Goal: Task Accomplishment & Management: Manage account settings

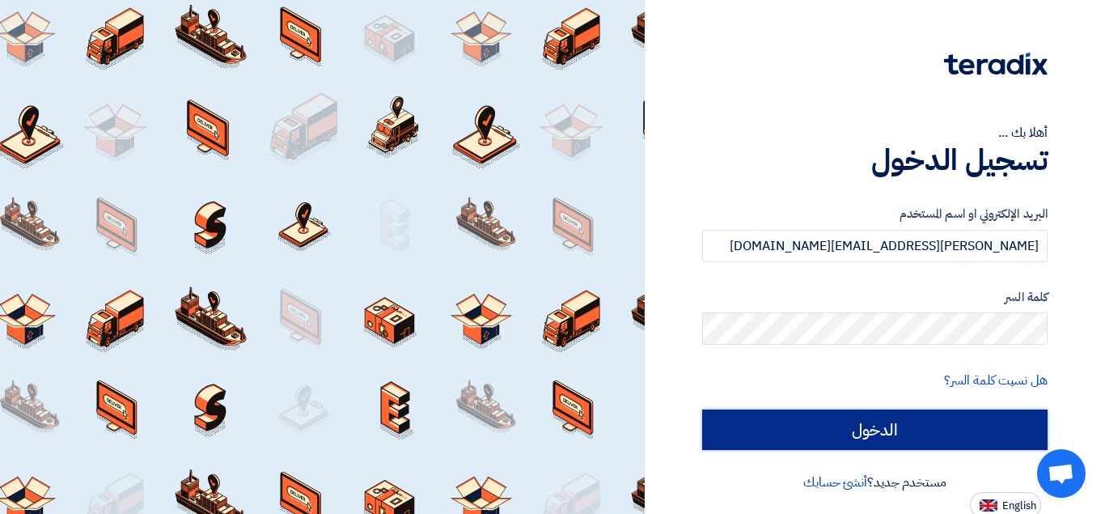
click at [802, 424] on input "الدخول" at bounding box center [874, 429] width 345 height 40
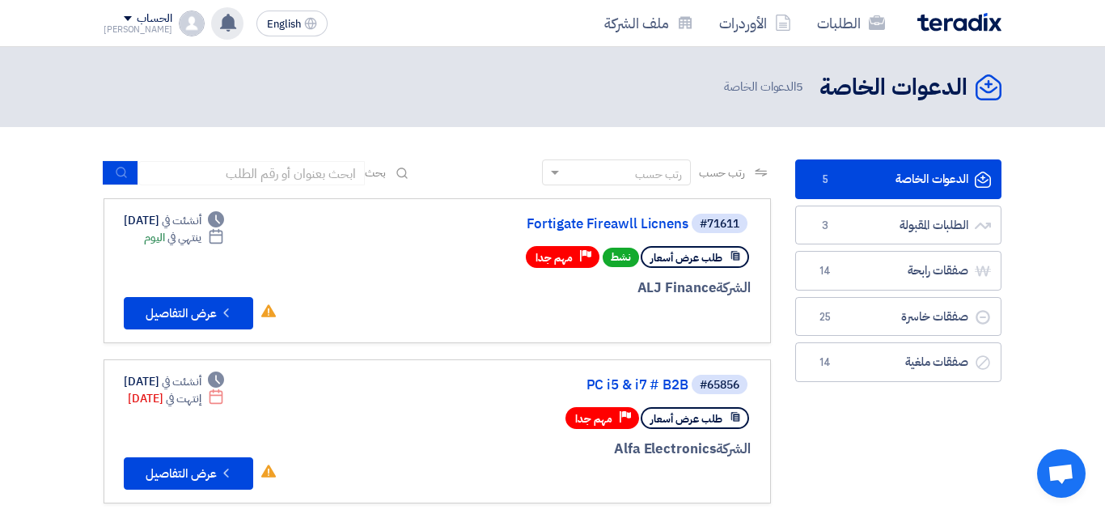
click at [211, 11] on div "تم نشر طلب عروض أسعار جديد - شاهد التفاصيل [DATE] مبروك .. تم ترسية طلب "Lenovo…" at bounding box center [227, 23] width 32 height 32
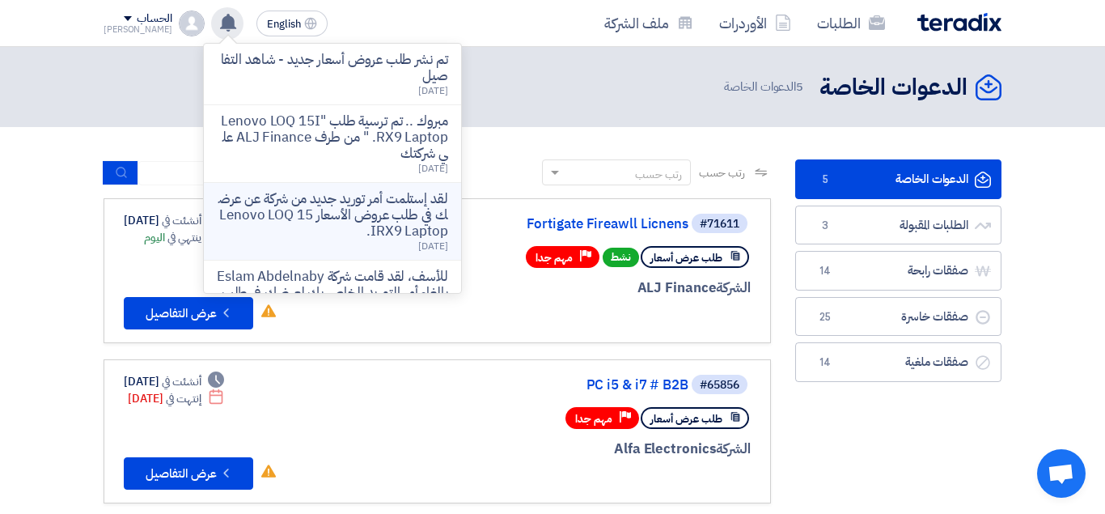
click at [336, 197] on p "لقد إستلمت أمر توريد جديد من شركة عن عرضك في طلب عروض الأسعار Lenovo LOQ 15IRX9…" at bounding box center [332, 215] width 231 height 49
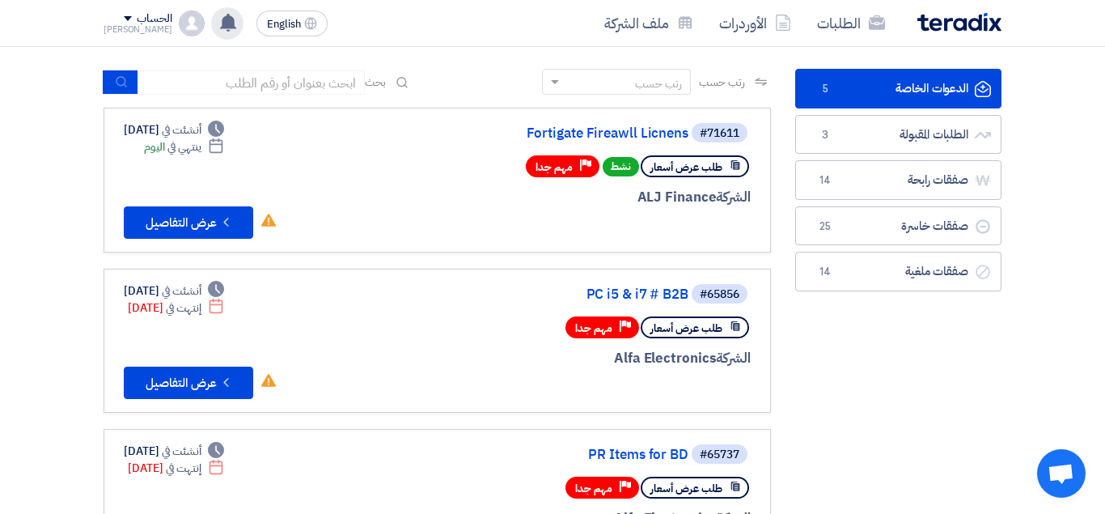
scroll to position [99, 0]
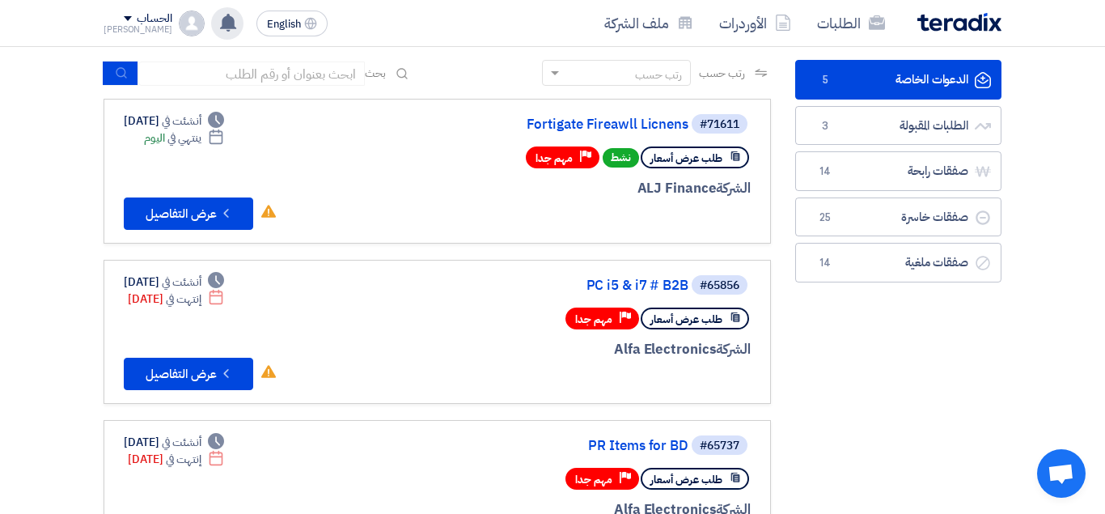
click at [211, 38] on div "تم نشر طلب عروض أسعار جديد - شاهد التفاصيل [DATE] مبروك .. تم ترسية طلب "Lenovo…" at bounding box center [227, 23] width 32 height 32
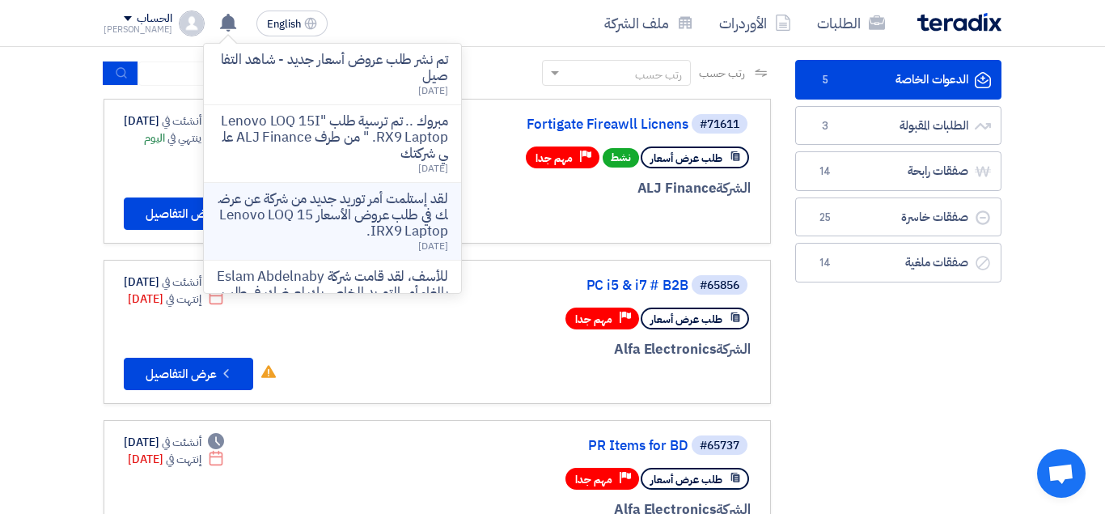
click at [325, 202] on p "لقد إستلمت أمر توريد جديد من شركة عن عرضك في طلب عروض الأسعار Lenovo LOQ 15IRX9…" at bounding box center [332, 215] width 231 height 49
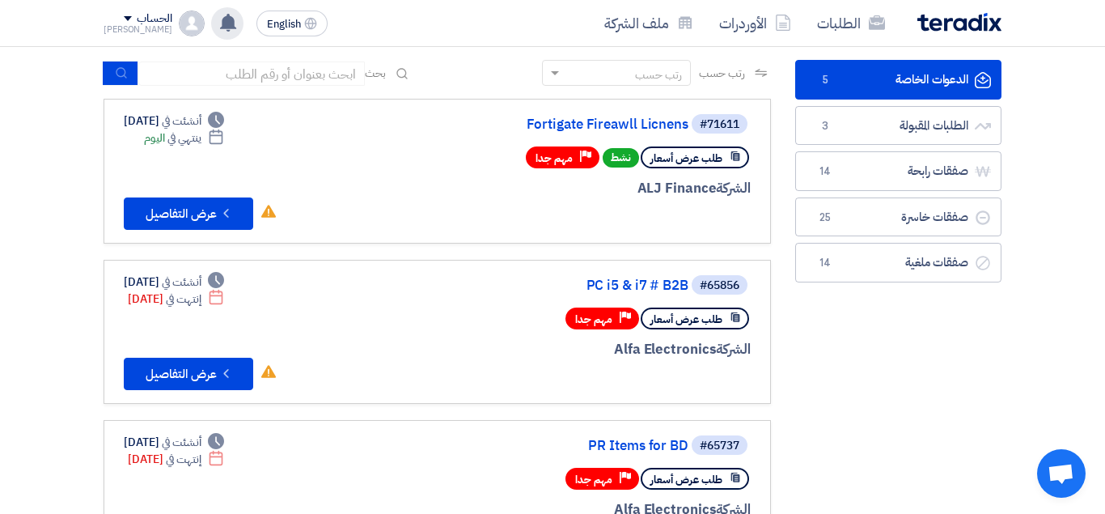
click at [220, 23] on use at bounding box center [228, 23] width 16 height 18
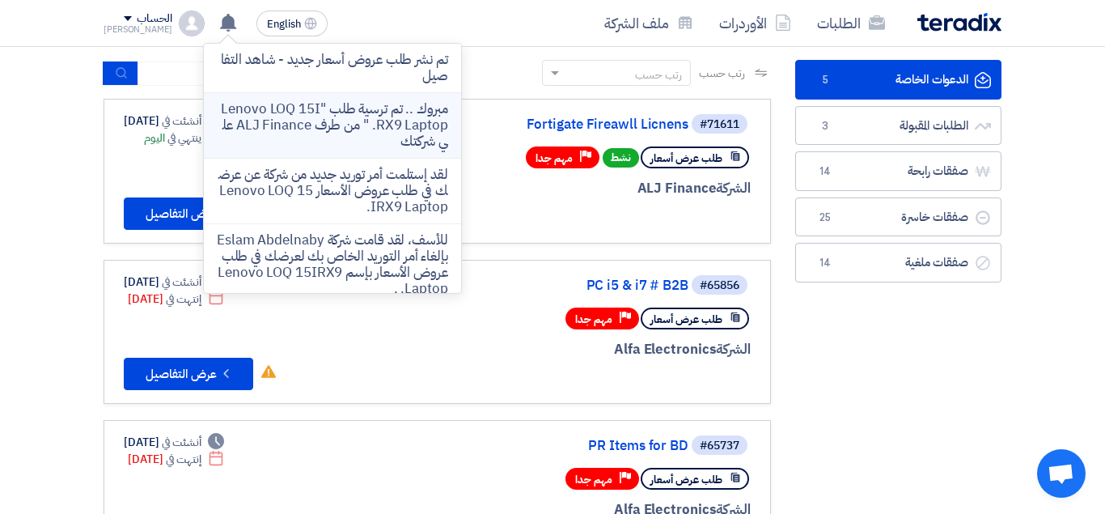
click at [383, 126] on p "مبروك .. تم ترسية طلب "Lenovo LOQ 15IRX9 Laptop. " من طرف ALJ Finance علي شركتك" at bounding box center [332, 125] width 231 height 49
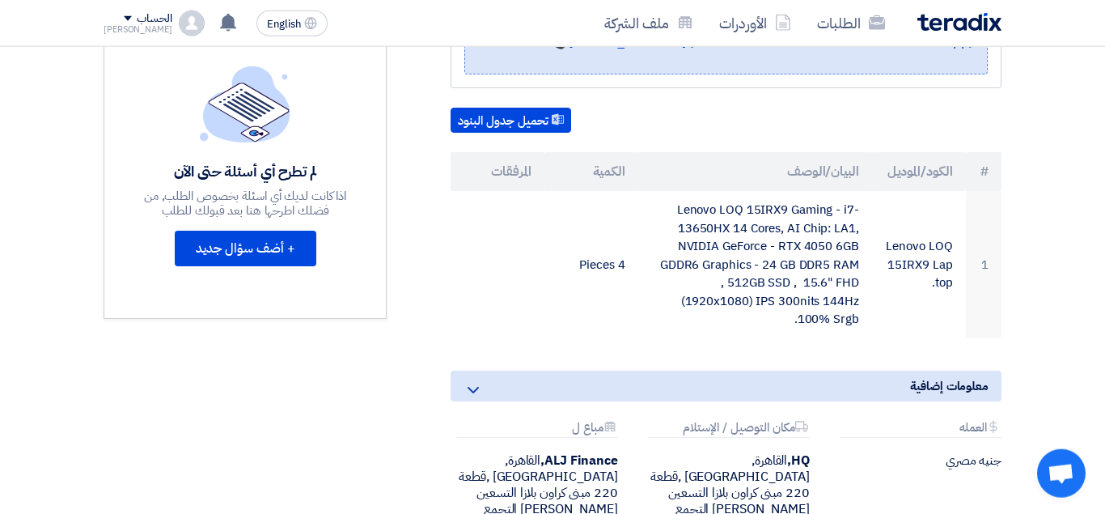
scroll to position [395, 0]
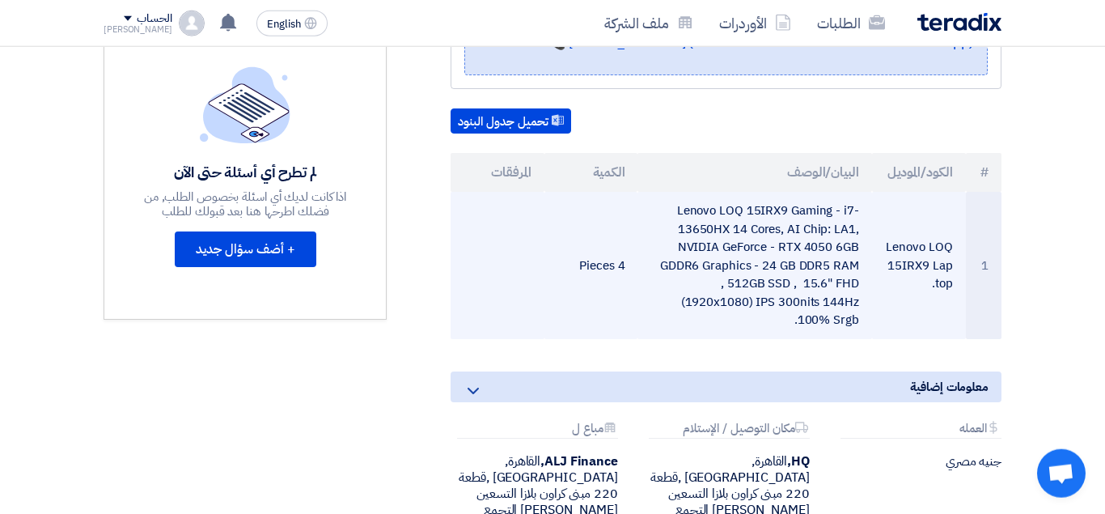
click at [806, 240] on td "Lenovo LOQ 15IRX9 Gaming - i7-13650HX 14 Cores, AI Chip: LA1, NVIDIA GeForce - …" at bounding box center [754, 265] width 234 height 147
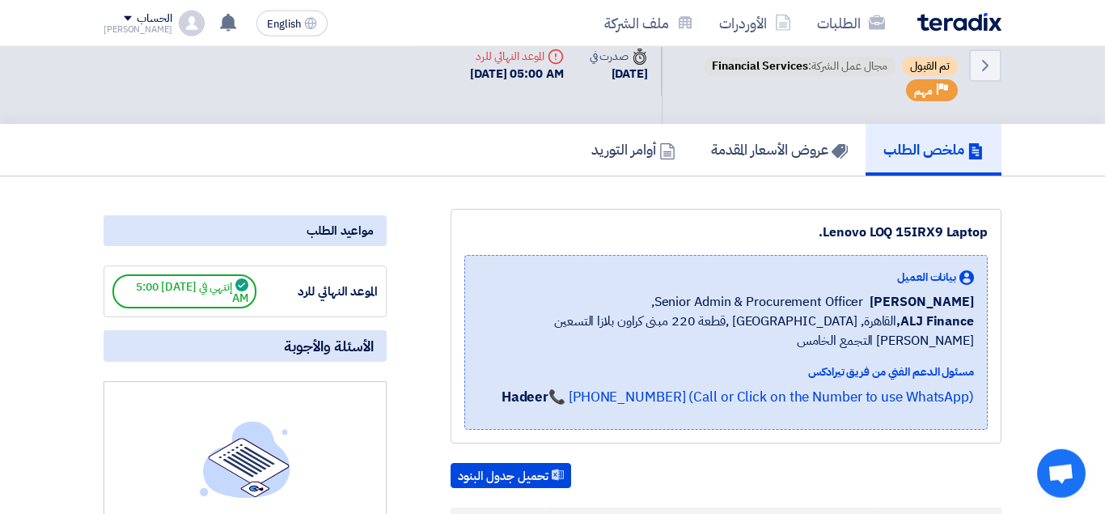
scroll to position [48, 0]
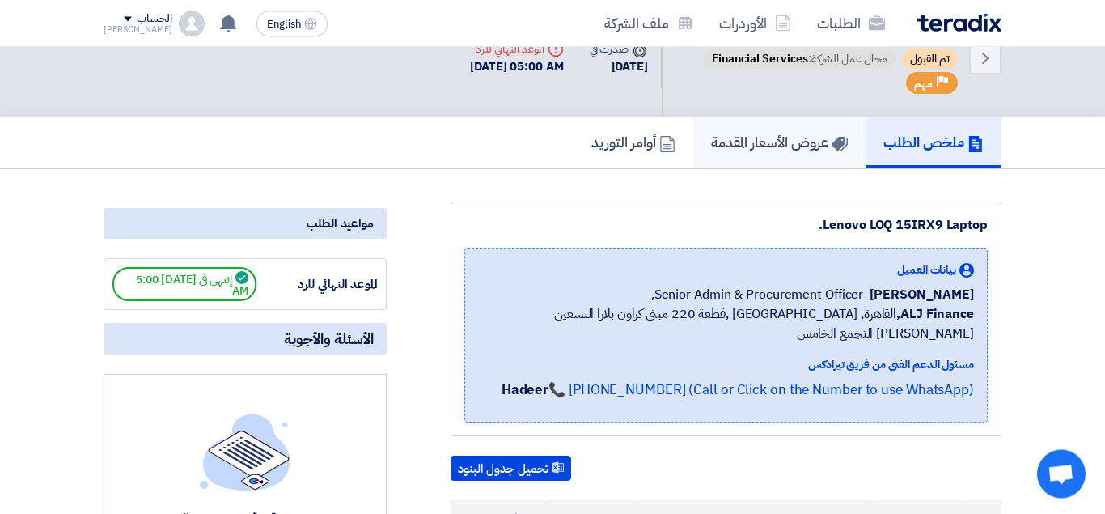
click at [801, 142] on h5 "عروض الأسعار المقدمة" at bounding box center [779, 142] width 137 height 19
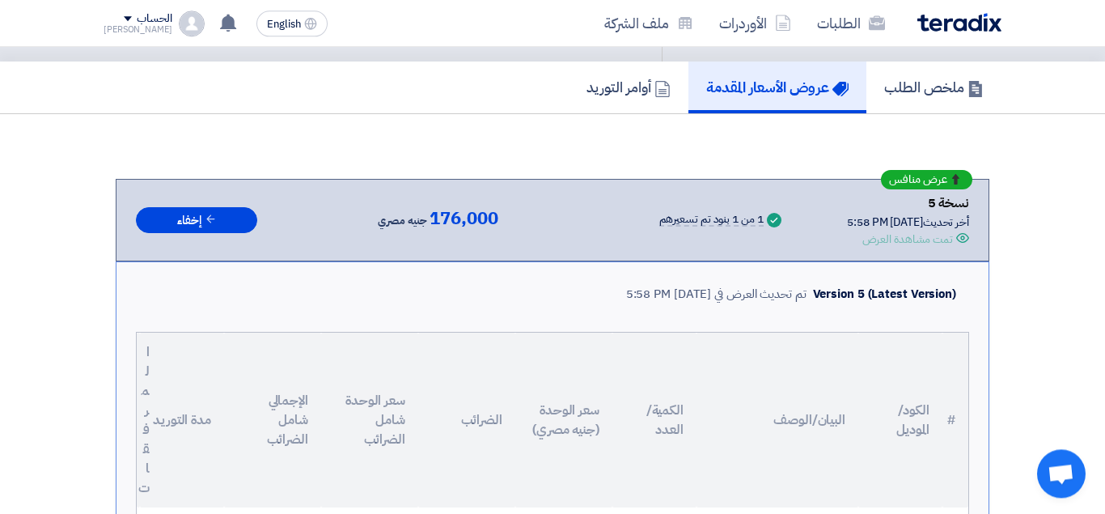
scroll to position [106, 0]
